Goal: Find specific page/section

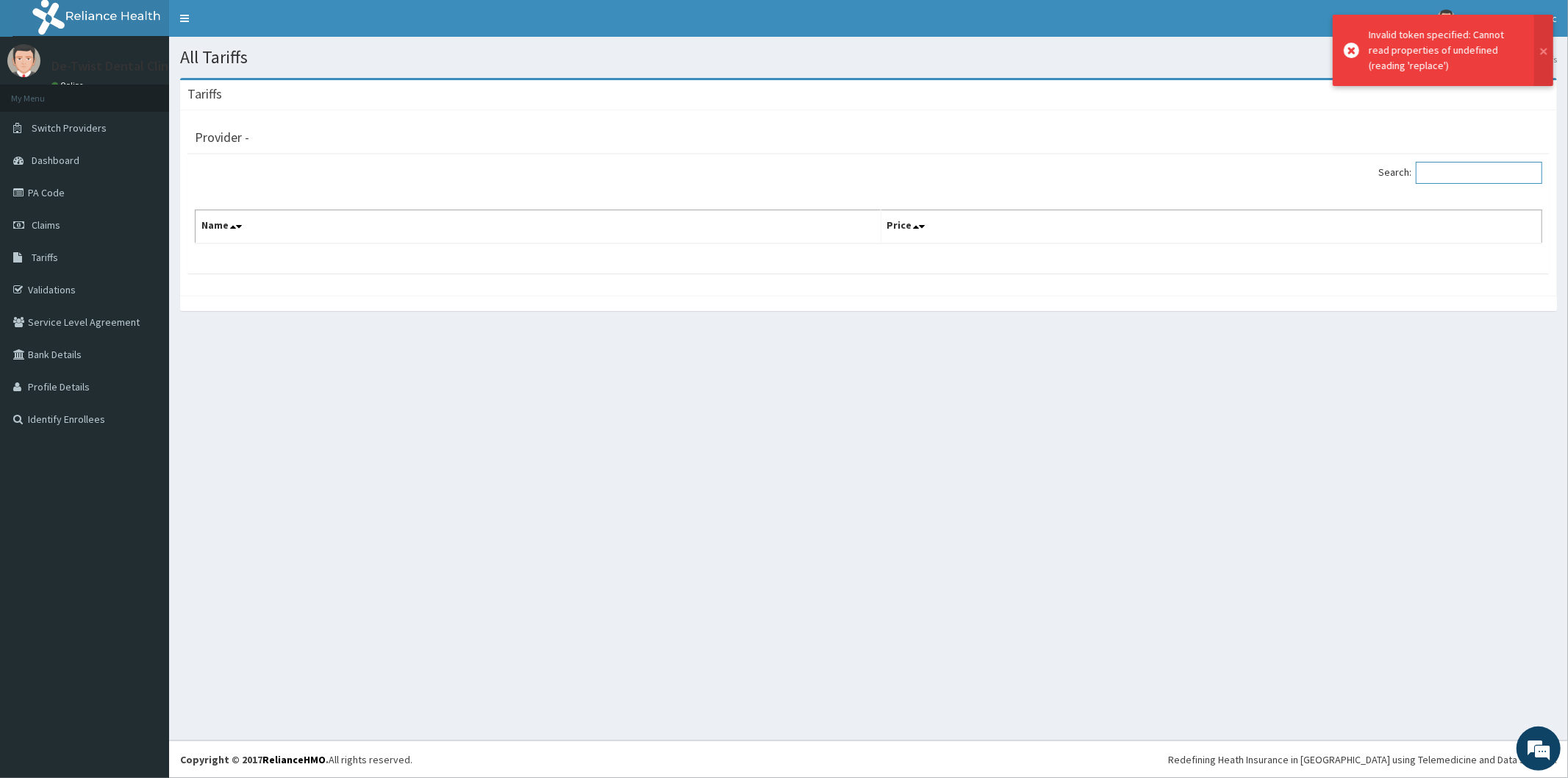
click at [1446, 172] on input "Search:" at bounding box center [1479, 172] width 127 height 22
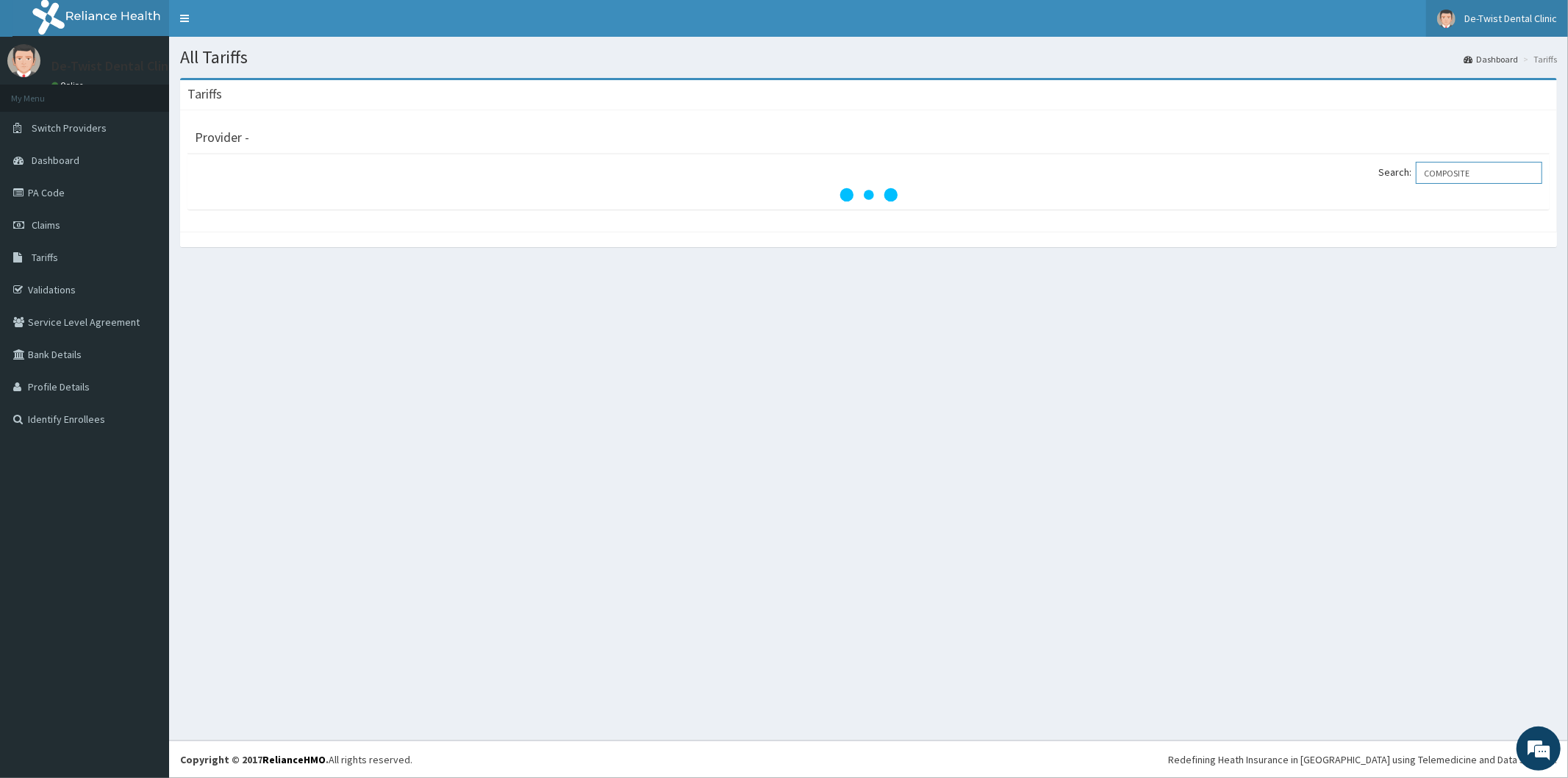
type input "COMPOSITE"
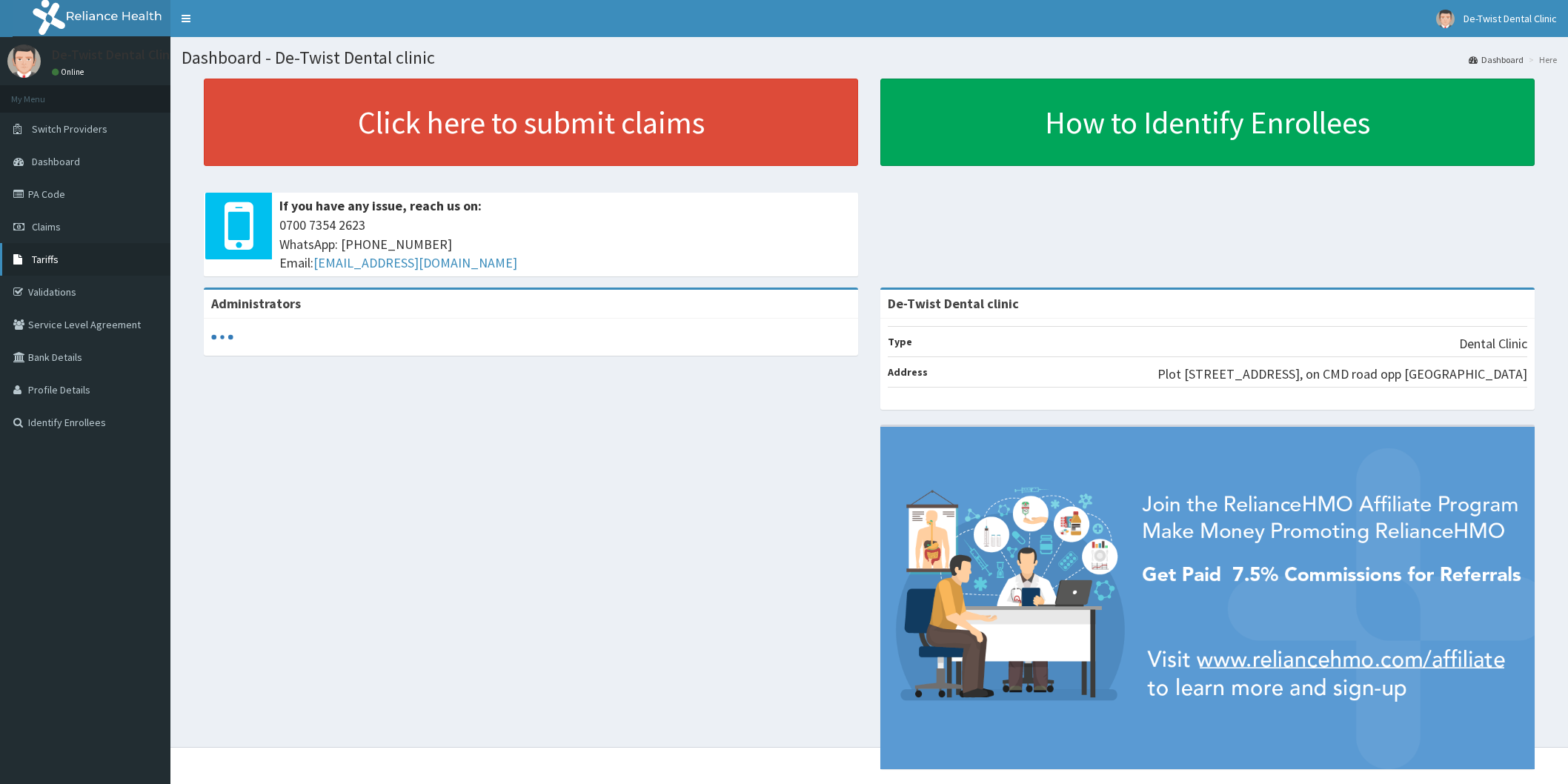
click at [50, 263] on span "Tariffs" at bounding box center [45, 259] width 26 height 14
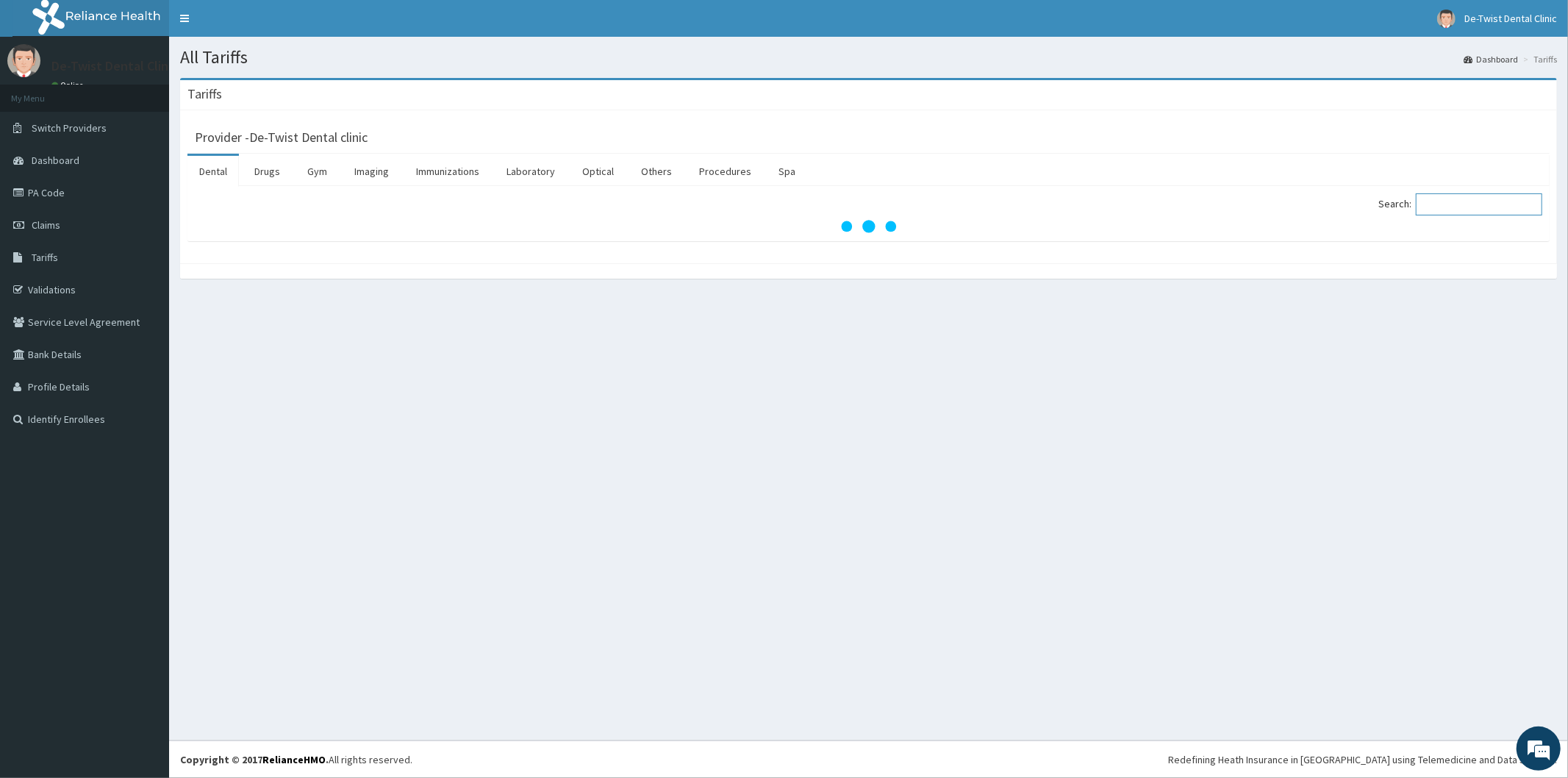
click at [1481, 207] on input "Search:" at bounding box center [1479, 204] width 127 height 22
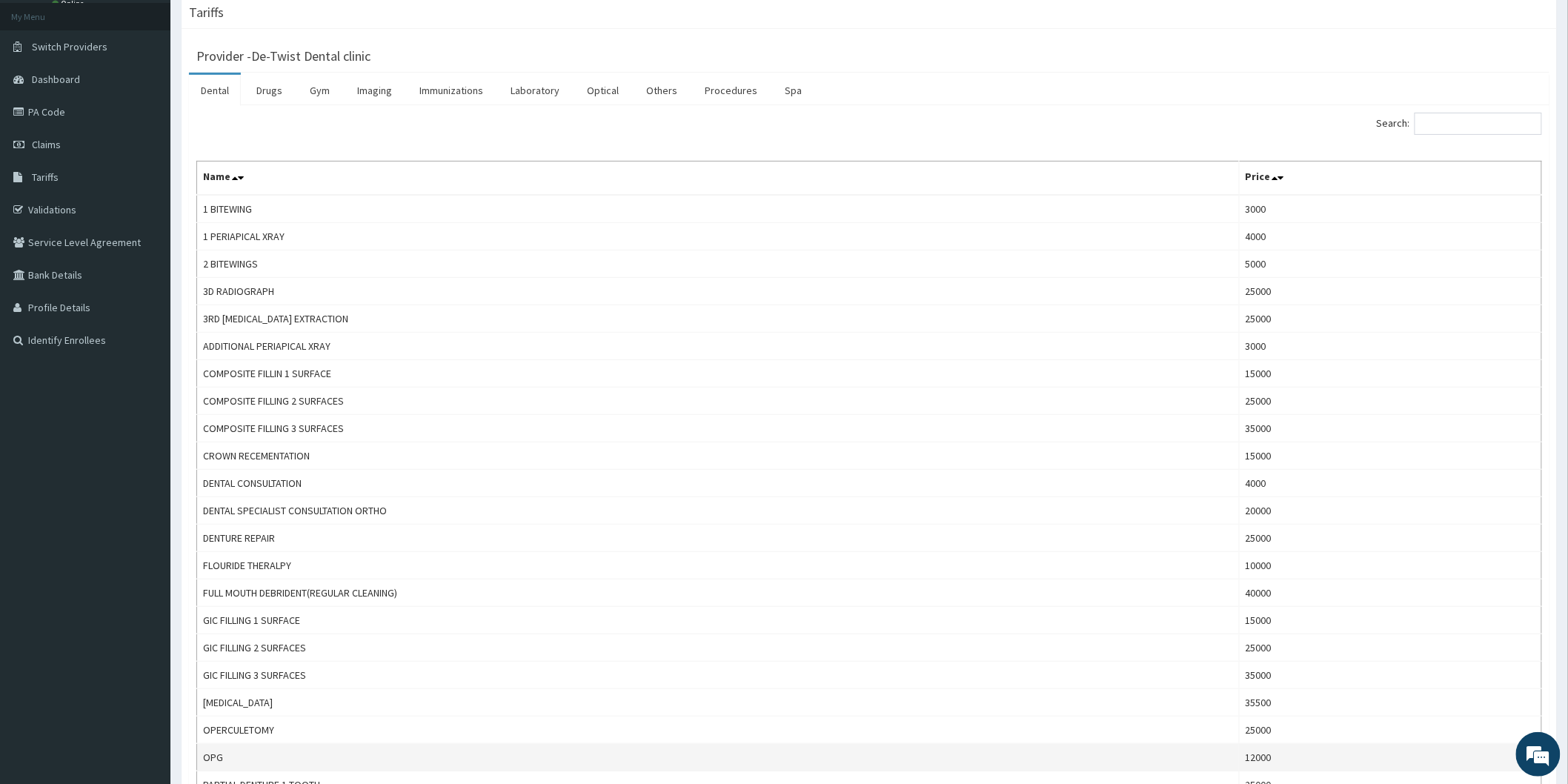
click at [1389, 767] on tbody "1 BITEWING 3000 1 PERIAPICAL XRAY 4000 2 BITEWINGS 5000 3D RADIOGRAPH 25000 3RD…" at bounding box center [869, 744] width 1345 height 1098
